Goal: Information Seeking & Learning: Compare options

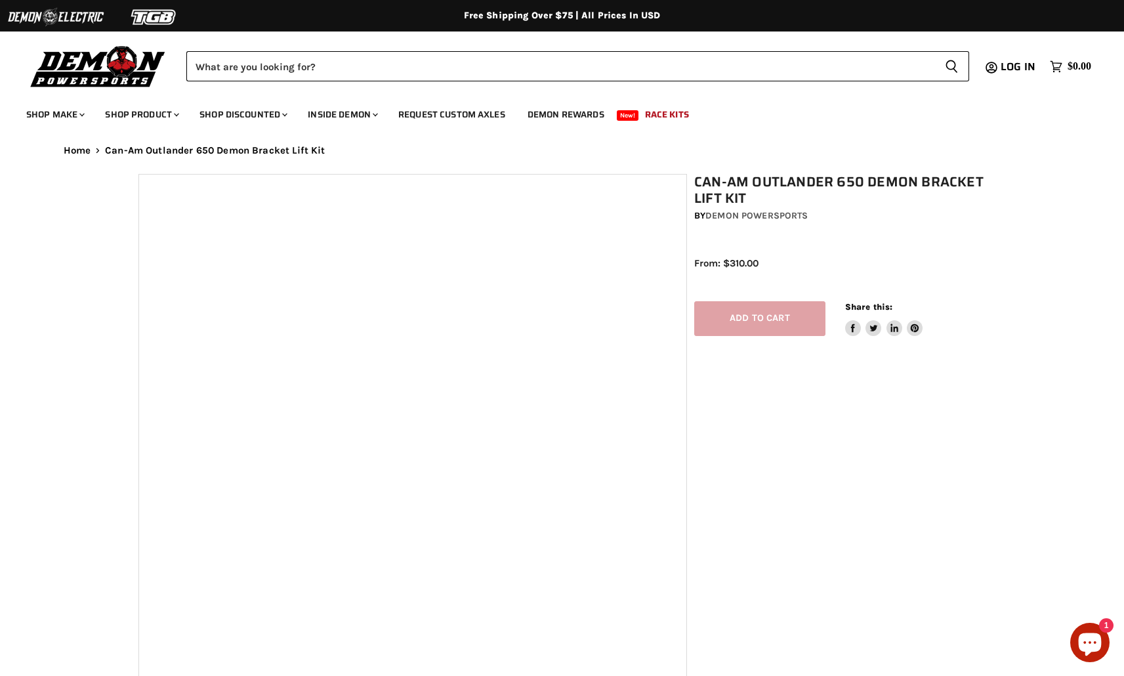
select select "******"
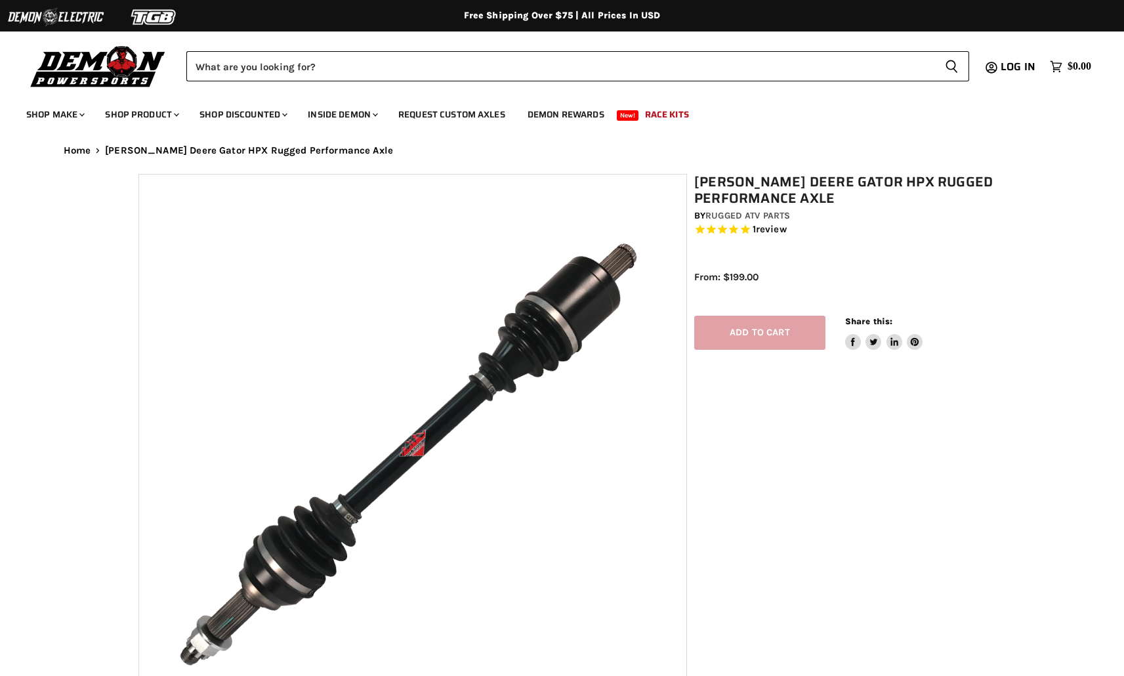
select select "******"
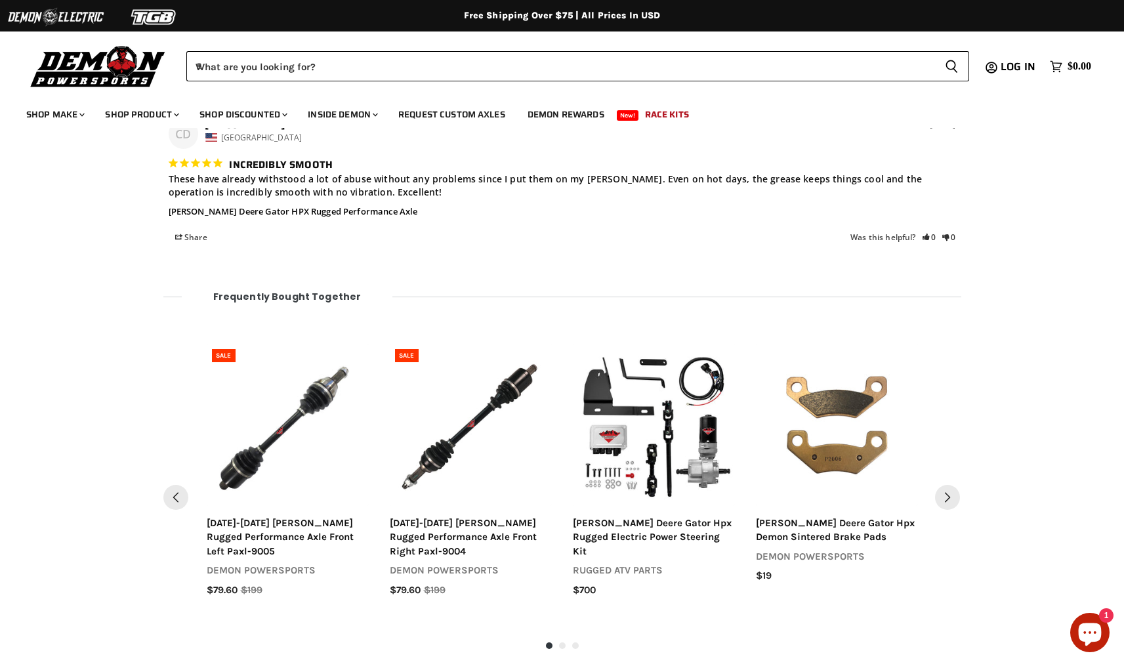
scroll to position [1435, 0]
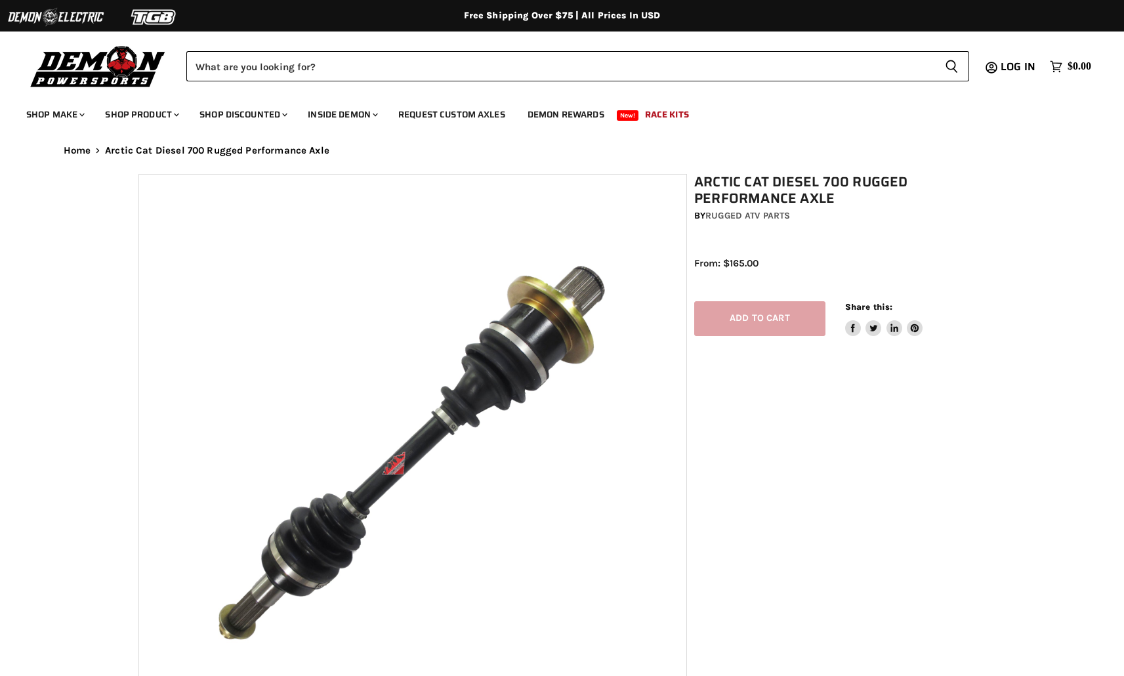
select select "******"
